Goal: Transaction & Acquisition: Purchase product/service

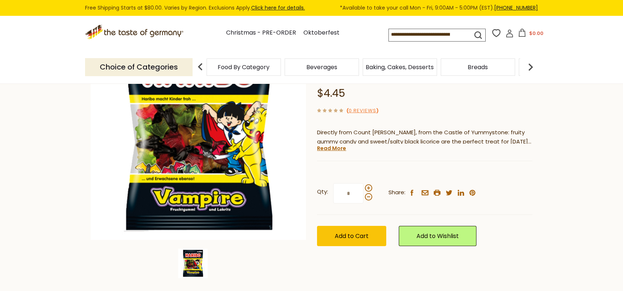
scroll to position [111, 0]
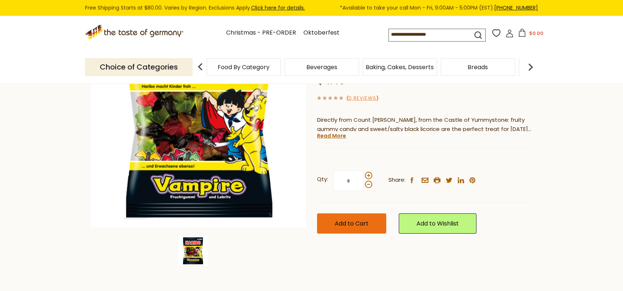
click at [366, 214] on button "Add to Cart" at bounding box center [351, 224] width 69 height 20
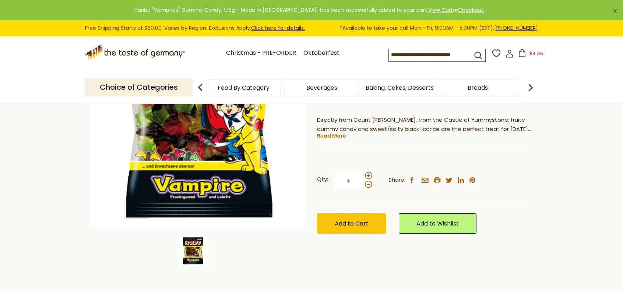
click at [527, 60] on button "$4.45" at bounding box center [531, 54] width 31 height 11
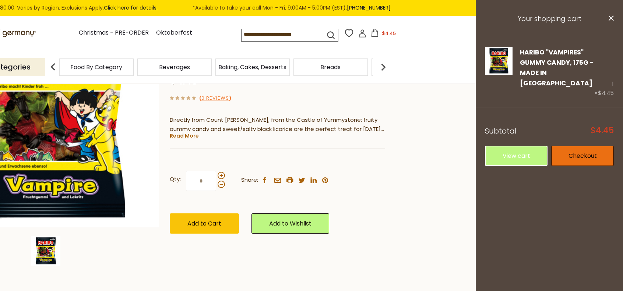
click at [576, 146] on link "Checkout" at bounding box center [583, 156] width 63 height 20
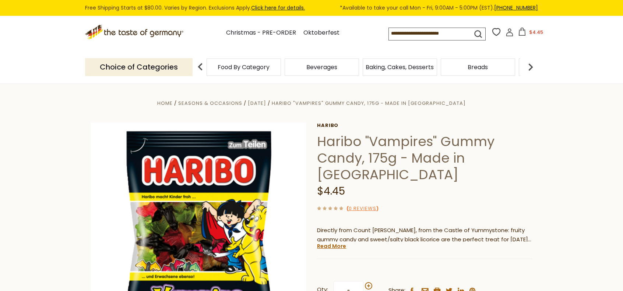
click at [525, 30] on icon at bounding box center [522, 32] width 8 height 8
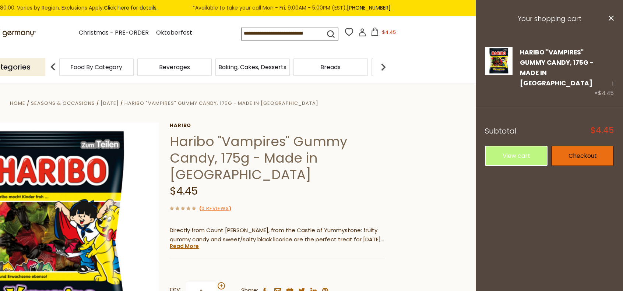
click at [587, 149] on link "Checkout" at bounding box center [583, 156] width 63 height 20
